Goal: Task Accomplishment & Management: Complete application form

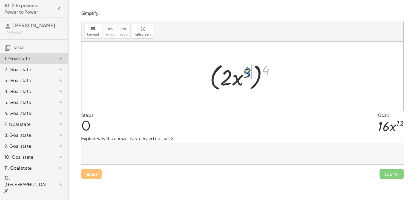
drag, startPoint x: 265, startPoint y: 69, endPoint x: 244, endPoint y: 73, distance: 21.0
click at [244, 73] on div at bounding box center [244, 77] width 75 height 32
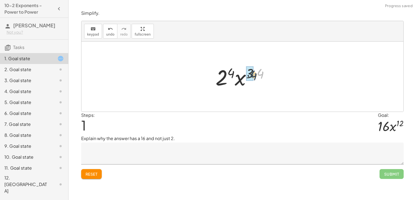
drag, startPoint x: 262, startPoint y: 70, endPoint x: 254, endPoint y: 72, distance: 8.4
click at [254, 72] on div at bounding box center [245, 77] width 64 height 28
drag, startPoint x: 237, startPoint y: 73, endPoint x: 230, endPoint y: 79, distance: 9.7
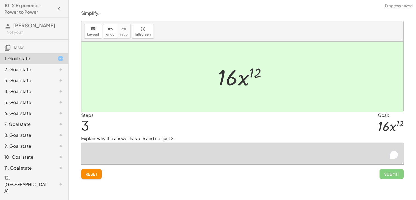
click at [183, 149] on textarea "To enrich screen reader interactions, please activate Accessibility in Grammarl…" at bounding box center [242, 154] width 322 height 22
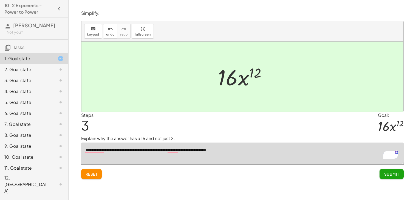
type textarea "**********"
click at [398, 171] on button "Submit" at bounding box center [391, 174] width 24 height 10
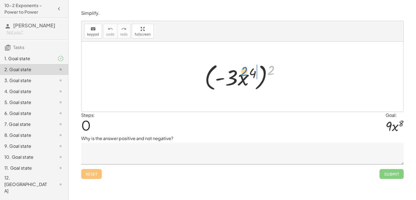
drag, startPoint x: 269, startPoint y: 66, endPoint x: 240, endPoint y: 69, distance: 28.3
click at [240, 69] on div at bounding box center [244, 77] width 85 height 32
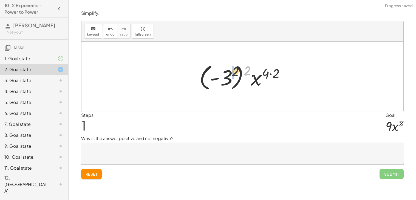
drag, startPoint x: 249, startPoint y: 71, endPoint x: 223, endPoint y: 74, distance: 26.8
click at [223, 74] on div at bounding box center [244, 77] width 95 height 30
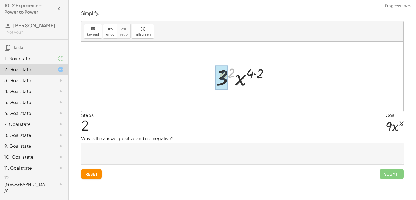
drag, startPoint x: 232, startPoint y: 75, endPoint x: 222, endPoint y: 78, distance: 10.7
drag, startPoint x: 254, startPoint y: 75, endPoint x: 245, endPoint y: 78, distance: 9.2
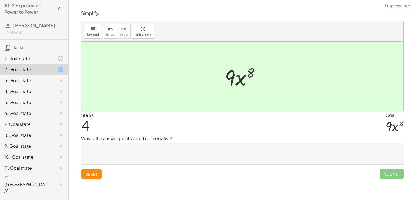
click at [237, 169] on div "Reset Submit" at bounding box center [242, 172] width 322 height 15
click at [234, 165] on div "Reset Submit" at bounding box center [242, 172] width 322 height 15
click at [220, 146] on textarea at bounding box center [242, 154] width 322 height 22
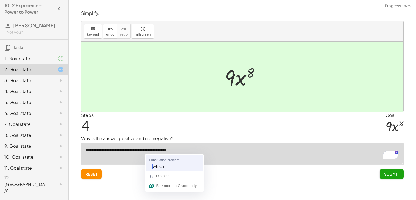
click at [160, 158] on textarea "**********" at bounding box center [242, 154] width 322 height 22
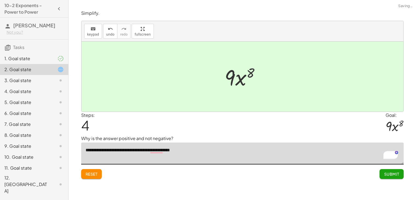
click at [215, 154] on textarea "**********" at bounding box center [242, 154] width 322 height 22
type textarea "**********"
click at [392, 172] on span "Submit" at bounding box center [391, 174] width 15 height 5
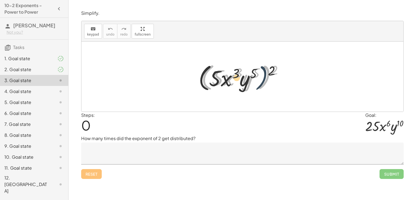
drag, startPoint x: 269, startPoint y: 70, endPoint x: 256, endPoint y: 73, distance: 13.3
click at [256, 73] on div at bounding box center [245, 77] width 92 height 32
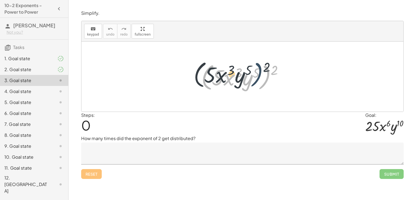
drag, startPoint x: 270, startPoint y: 69, endPoint x: 262, endPoint y: 69, distance: 7.7
click at [262, 69] on div at bounding box center [245, 77] width 92 height 32
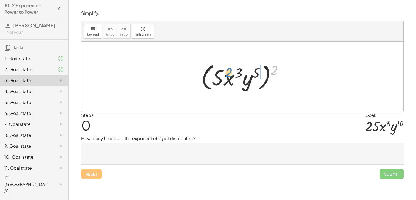
drag, startPoint x: 272, startPoint y: 70, endPoint x: 227, endPoint y: 74, distance: 45.4
click at [227, 74] on div at bounding box center [245, 77] width 92 height 32
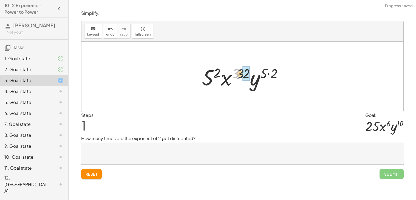
drag, startPoint x: 235, startPoint y: 73, endPoint x: 241, endPoint y: 73, distance: 6.3
click at [241, 73] on div at bounding box center [244, 77] width 91 height 28
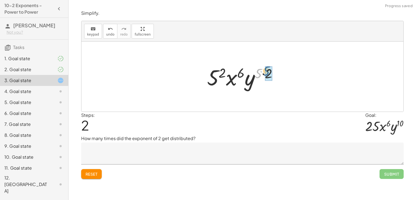
drag, startPoint x: 256, startPoint y: 75, endPoint x: 265, endPoint y: 73, distance: 9.3
drag, startPoint x: 222, startPoint y: 72, endPoint x: 216, endPoint y: 79, distance: 9.1
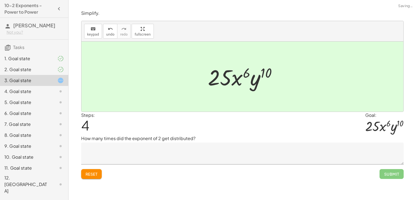
click at [183, 152] on textarea at bounding box center [242, 154] width 322 height 22
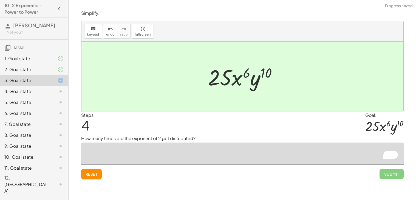
type textarea "*"
type textarea "*******"
click at [388, 178] on button "Submit" at bounding box center [391, 174] width 24 height 10
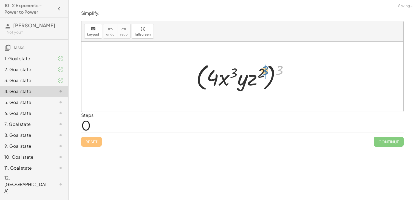
drag, startPoint x: 277, startPoint y: 68, endPoint x: 262, endPoint y: 71, distance: 15.3
click at [262, 71] on div at bounding box center [244, 77] width 102 height 32
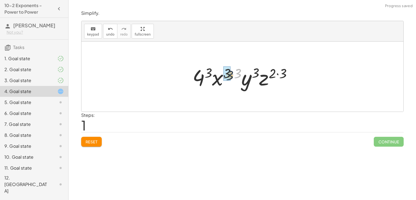
drag, startPoint x: 235, startPoint y: 71, endPoint x: 225, endPoint y: 73, distance: 10.6
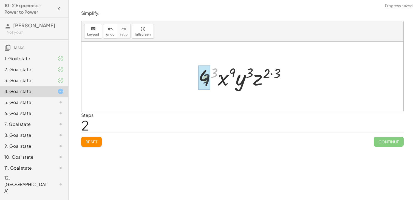
drag, startPoint x: 218, startPoint y: 71, endPoint x: 208, endPoint y: 78, distance: 12.2
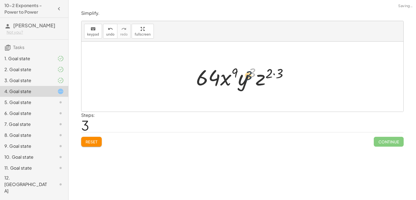
drag, startPoint x: 251, startPoint y: 71, endPoint x: 247, endPoint y: 74, distance: 5.1
click at [247, 74] on div at bounding box center [244, 77] width 102 height 28
drag, startPoint x: 273, startPoint y: 70, endPoint x: 262, endPoint y: 72, distance: 10.6
click at [262, 72] on div at bounding box center [244, 77] width 102 height 28
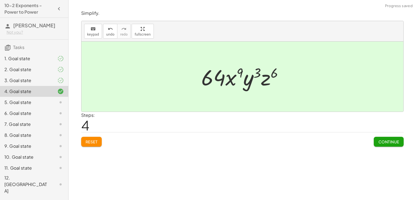
click at [397, 140] on span "Continue" at bounding box center [388, 142] width 21 height 5
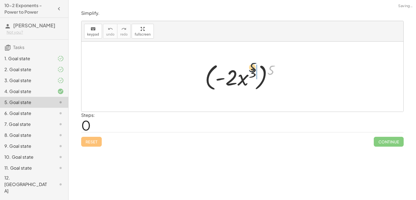
drag, startPoint x: 275, startPoint y: 67, endPoint x: 246, endPoint y: 73, distance: 29.1
click at [246, 73] on div at bounding box center [244, 77] width 85 height 32
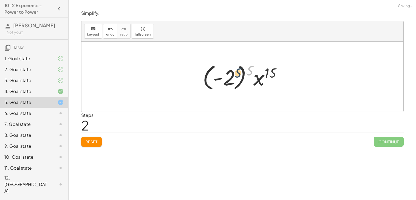
drag, startPoint x: 253, startPoint y: 68, endPoint x: 240, endPoint y: 71, distance: 13.5
click at [240, 71] on div at bounding box center [244, 77] width 89 height 30
drag, startPoint x: 252, startPoint y: 69, endPoint x: 226, endPoint y: 74, distance: 26.0
click at [226, 74] on div at bounding box center [244, 77] width 89 height 30
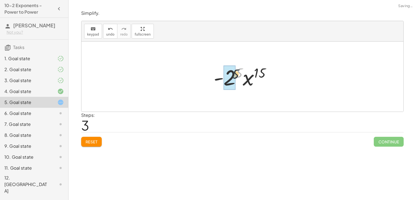
drag, startPoint x: 239, startPoint y: 73, endPoint x: 227, endPoint y: 77, distance: 12.8
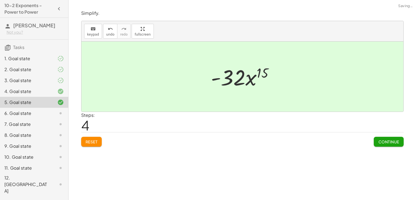
click at [381, 142] on span "Continue" at bounding box center [388, 142] width 21 height 5
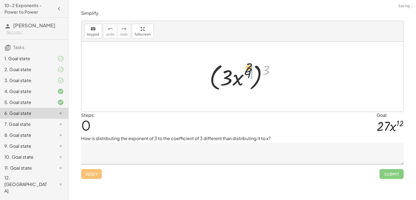
drag, startPoint x: 269, startPoint y: 67, endPoint x: 230, endPoint y: 83, distance: 42.0
click at [230, 83] on div at bounding box center [244, 77] width 75 height 32
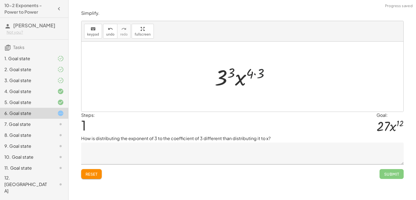
drag, startPoint x: 260, startPoint y: 71, endPoint x: 256, endPoint y: 71, distance: 3.9
click at [256, 71] on div at bounding box center [244, 77] width 64 height 28
drag, startPoint x: 256, startPoint y: 71, endPoint x: 245, endPoint y: 74, distance: 11.0
click at [245, 74] on div at bounding box center [244, 77] width 64 height 28
drag, startPoint x: 234, startPoint y: 69, endPoint x: 229, endPoint y: 76, distance: 8.5
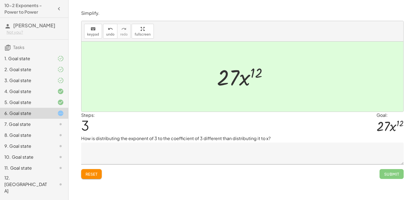
click at [180, 153] on textarea at bounding box center [242, 154] width 322 height 22
